Goal: Task Accomplishment & Management: Manage account settings

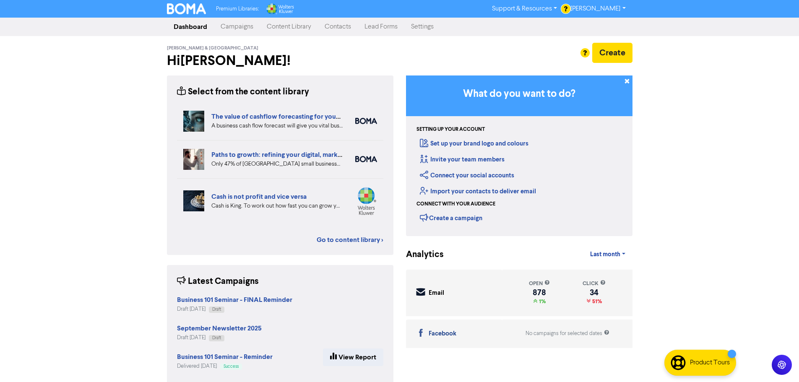
click at [239, 27] on link "Campaigns" at bounding box center [237, 26] width 46 height 17
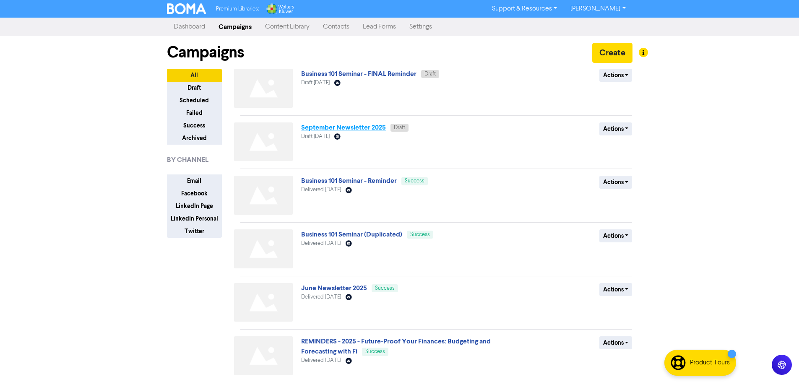
click at [327, 127] on link "September Newsletter 2025" at bounding box center [343, 127] width 85 height 8
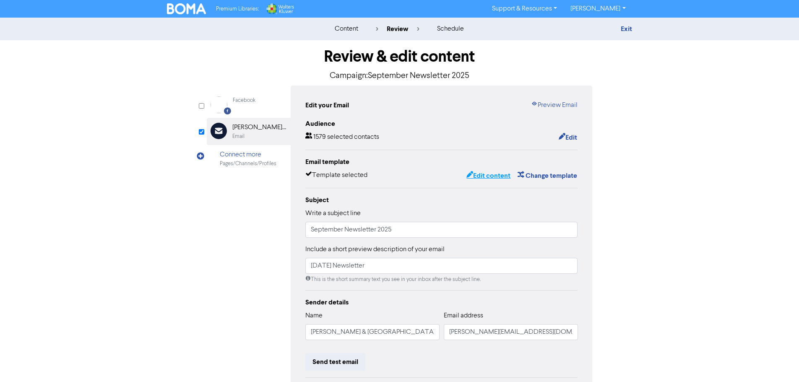
click at [489, 177] on button "Edit content" at bounding box center [488, 175] width 45 height 11
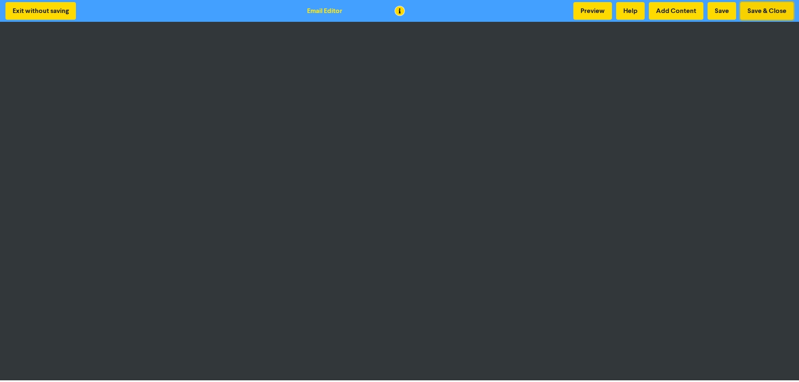
click at [752, 6] on button "Save & Close" at bounding box center [766, 11] width 53 height 18
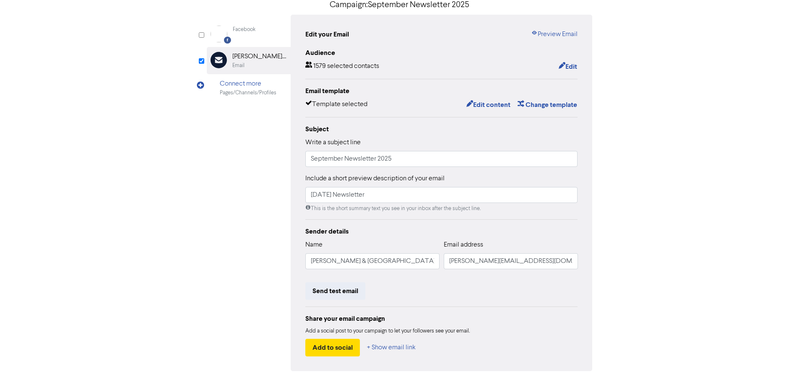
scroll to position [99, 0]
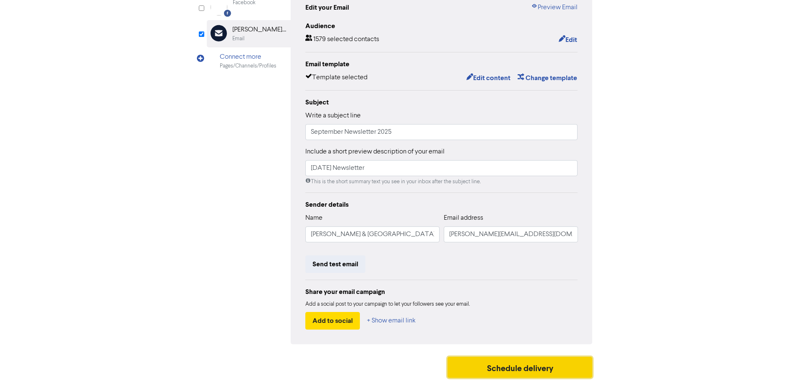
click at [509, 366] on button "Schedule delivery" at bounding box center [519, 367] width 145 height 21
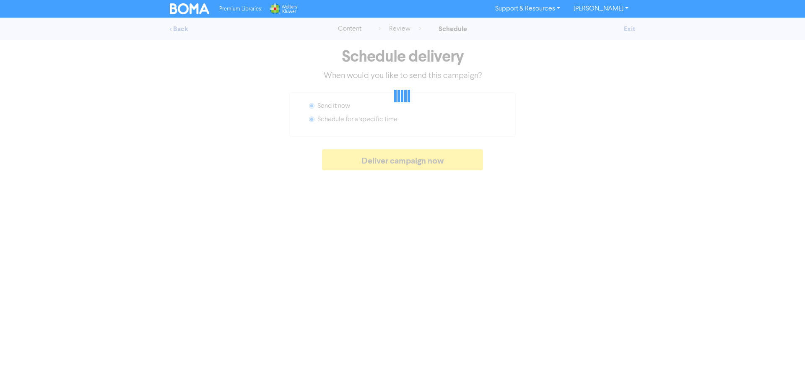
radio input "false"
radio input "true"
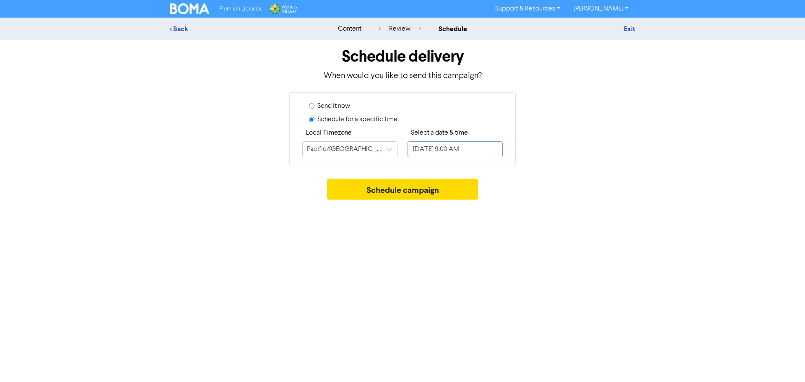
select select "8"
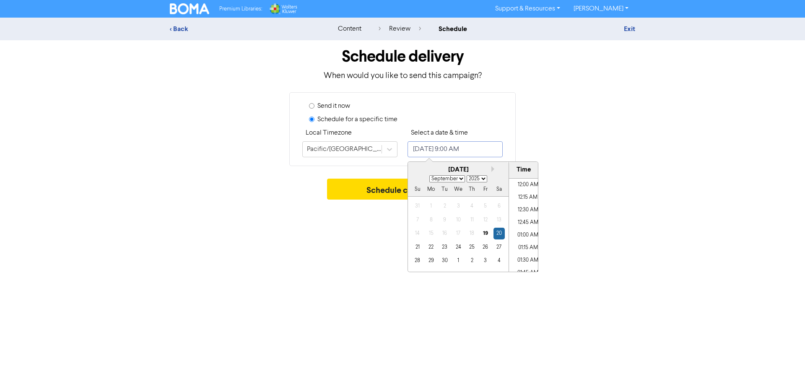
click at [455, 153] on input "[DATE] 9:00 AM" at bounding box center [455, 149] width 95 height 16
click at [484, 232] on div "19" at bounding box center [485, 233] width 11 height 11
click at [520, 268] on li "04:30 PM" at bounding box center [528, 267] width 38 height 13
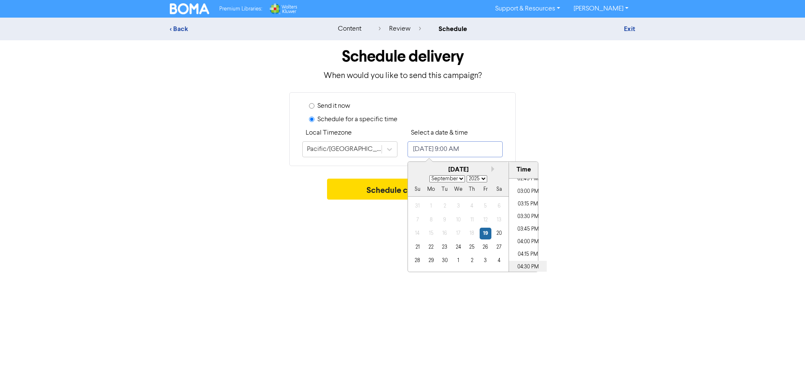
type input "[DATE] 4:30 PM"
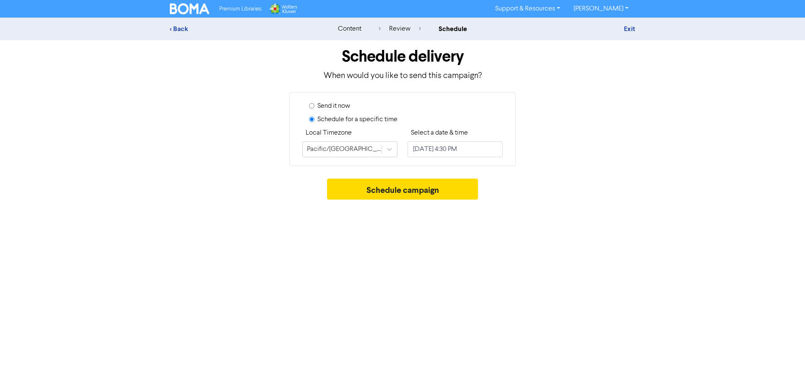
click at [588, 205] on div "Premium Libraries: Support & Resources Video Tutorials FAQ & Guides Marketing E…" at bounding box center [402, 191] width 805 height 382
select select "8"
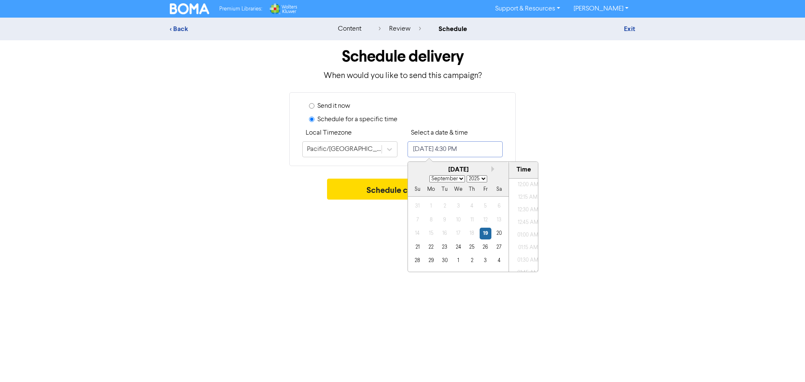
click at [494, 153] on input "[DATE] 4:30 PM" at bounding box center [455, 149] width 95 height 16
click at [520, 193] on li "02:30 PM" at bounding box center [528, 191] width 38 height 13
type input "[DATE] 2:30 PM"
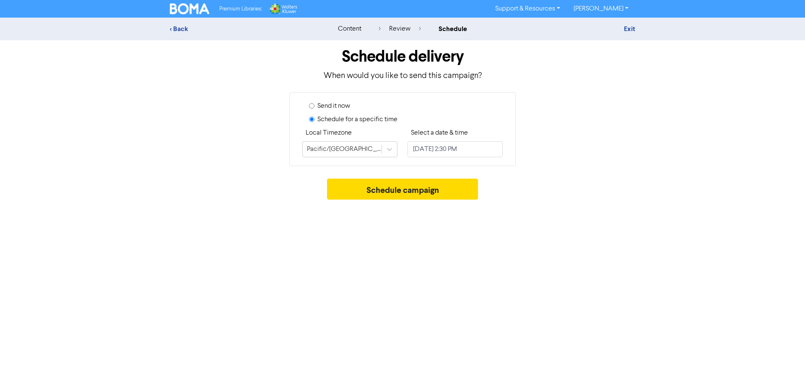
click at [601, 164] on div "Send it now Schedule for a specific time Local Timezone [GEOGRAPHIC_DATA]/[GEOG…" at bounding box center [403, 129] width 478 height 74
select select "8"
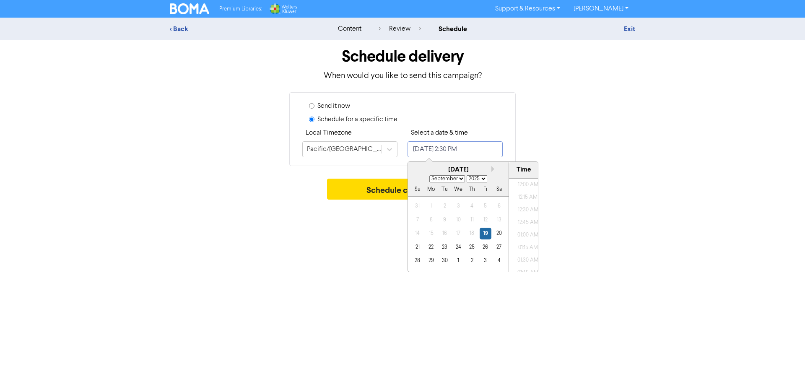
click at [496, 152] on input "[DATE] 2:30 PM" at bounding box center [455, 149] width 95 height 16
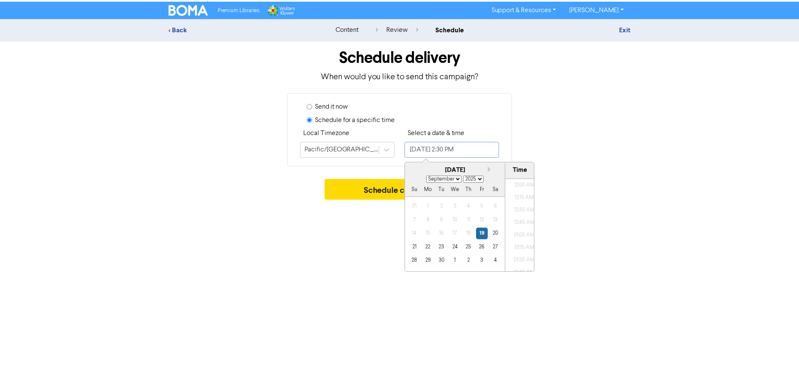
scroll to position [689, 0]
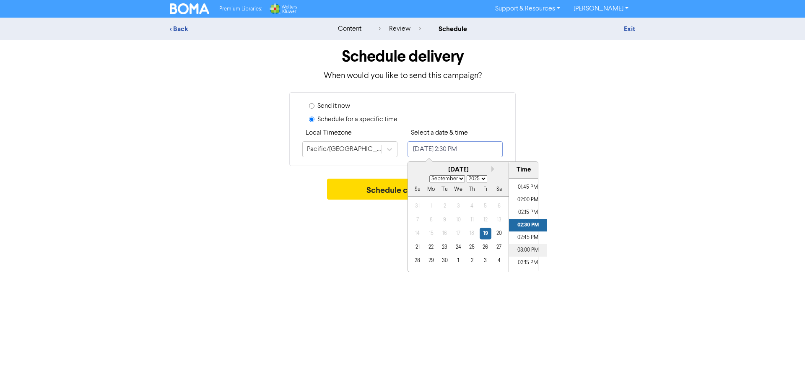
click at [524, 247] on li "03:00 PM" at bounding box center [528, 250] width 38 height 13
type input "[DATE] 3:00 PM"
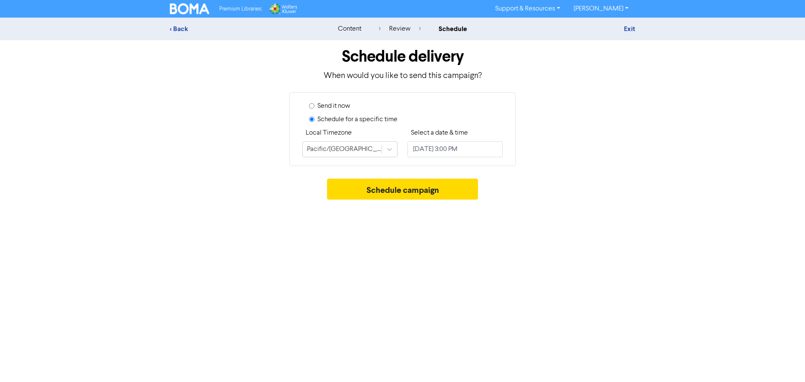
click at [624, 204] on div "Schedule campaign" at bounding box center [402, 191] width 465 height 25
click at [411, 189] on button "Schedule campaign" at bounding box center [402, 189] width 151 height 21
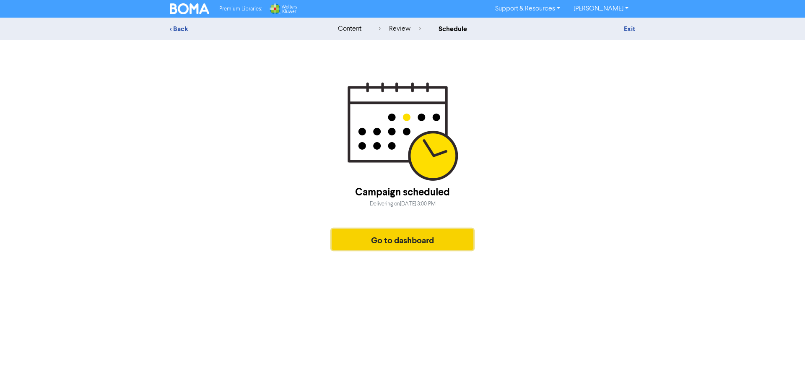
click at [409, 237] on button "Go to dashboard" at bounding box center [403, 239] width 142 height 21
